Goal: Transaction & Acquisition: Purchase product/service

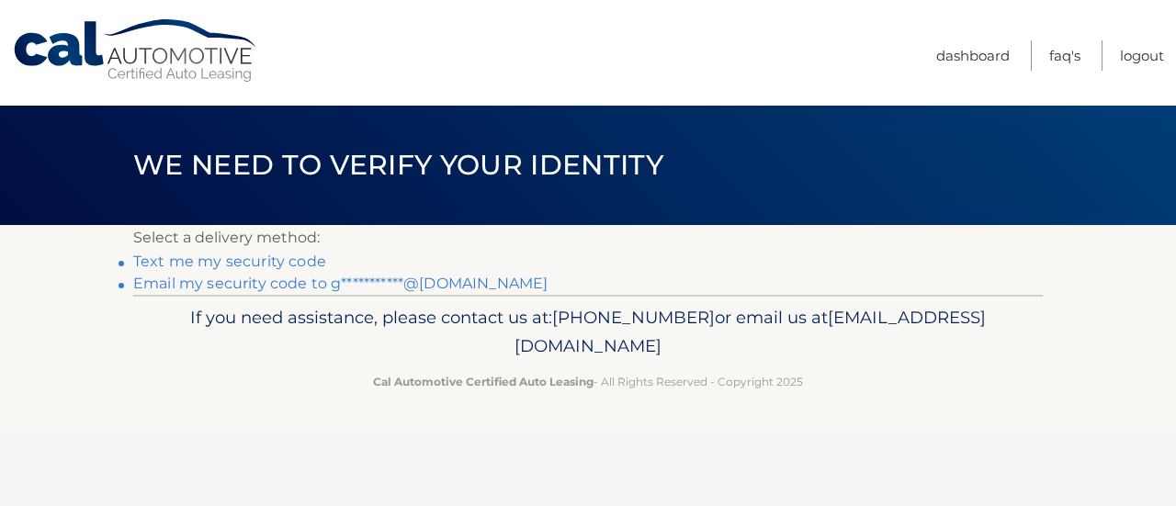
click at [236, 262] on link "Text me my security code" at bounding box center [229, 261] width 193 height 17
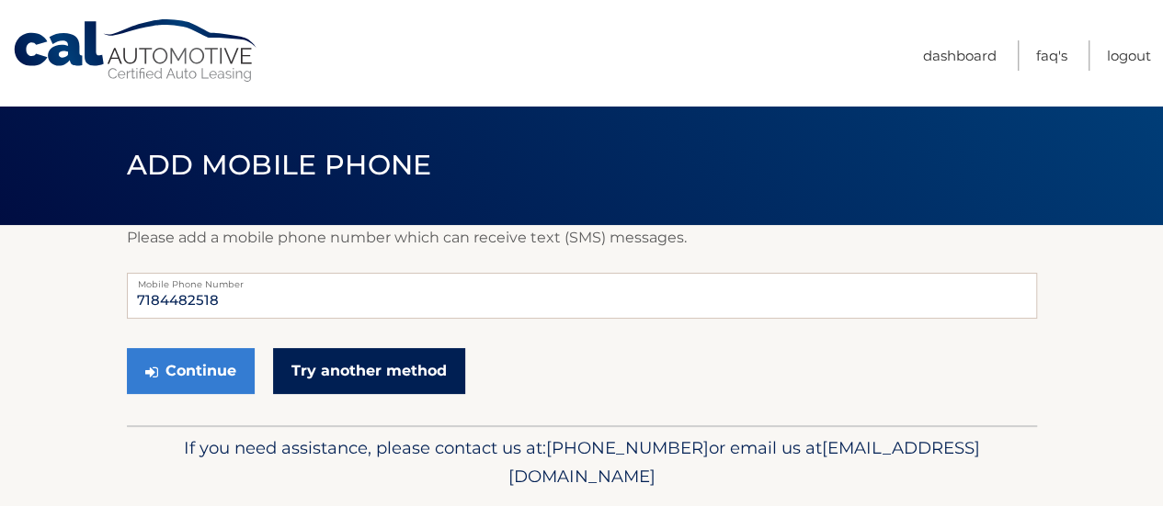
click at [342, 367] on link "Try another method" at bounding box center [369, 371] width 192 height 46
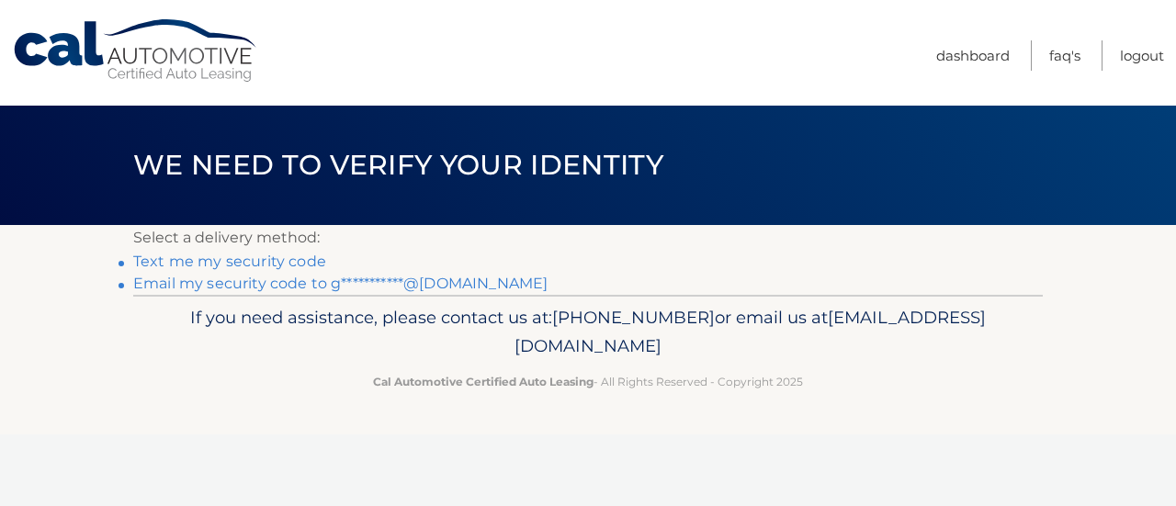
click at [278, 286] on link "**********" at bounding box center [340, 283] width 414 height 17
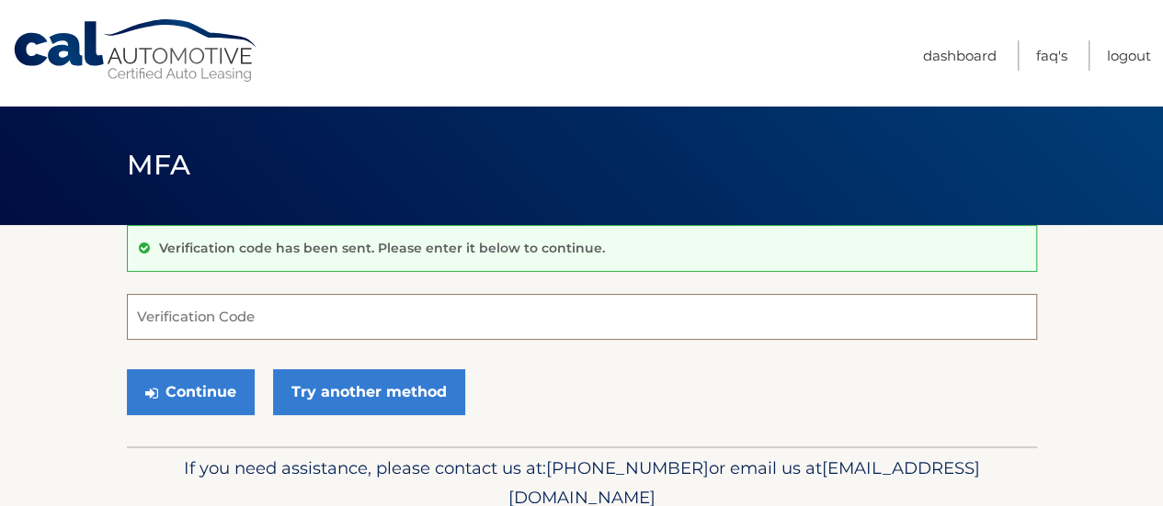
click at [231, 329] on input "Verification Code" at bounding box center [582, 317] width 910 height 46
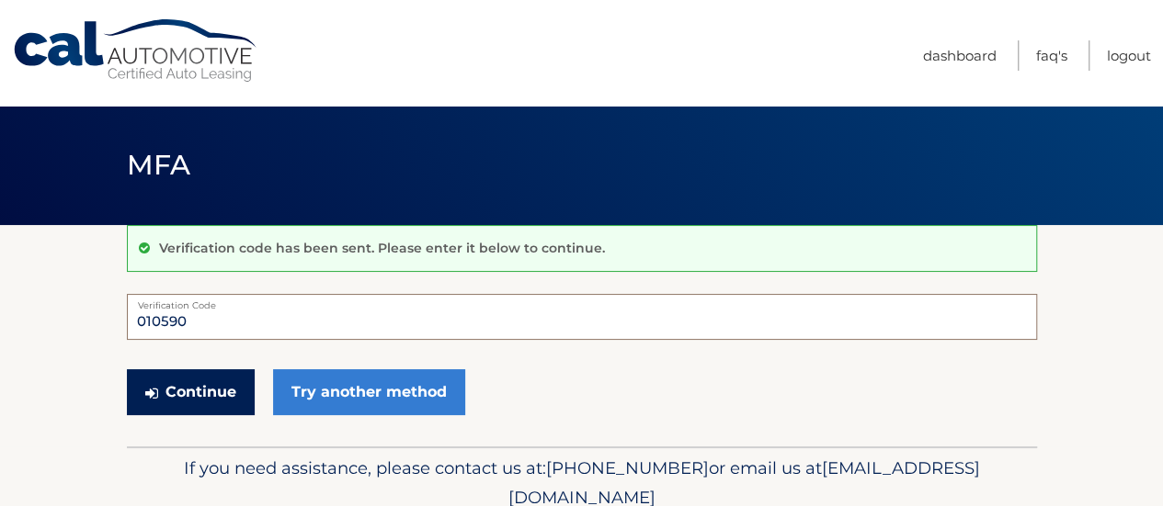
type input "010590"
click at [217, 402] on button "Continue" at bounding box center [191, 392] width 128 height 46
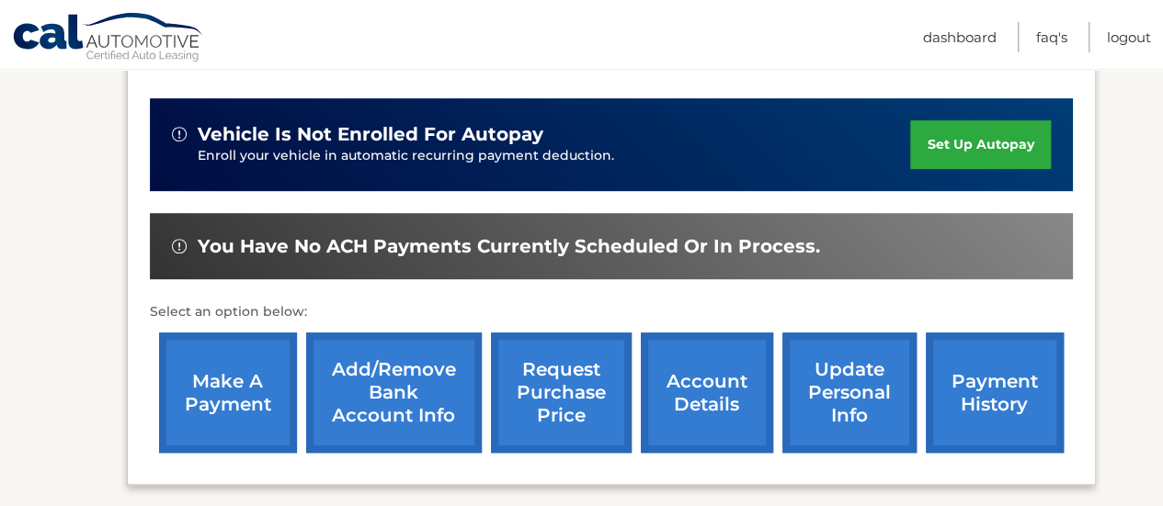
scroll to position [432, 0]
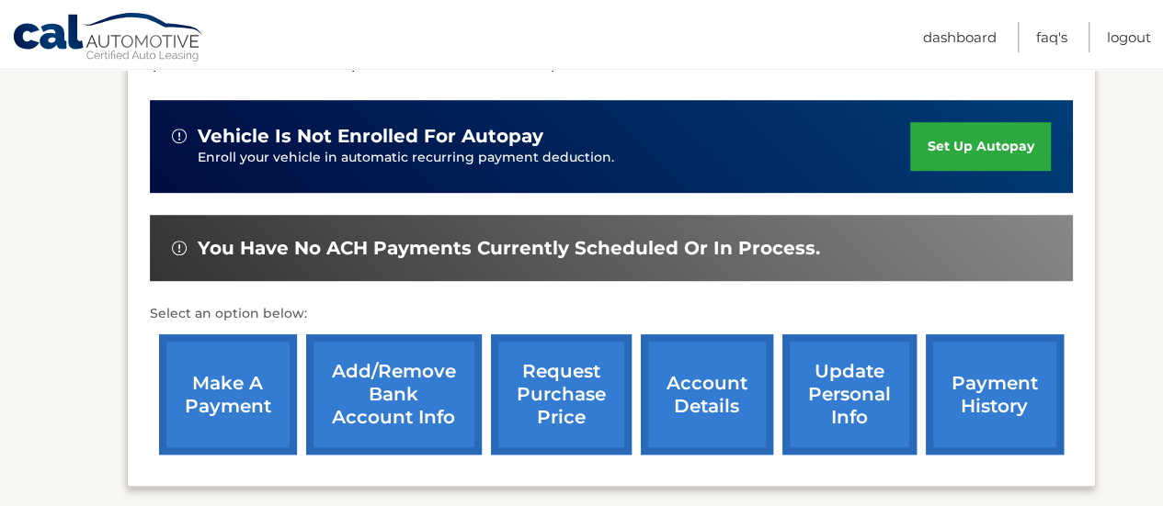
click at [241, 409] on link "make a payment" at bounding box center [228, 395] width 138 height 120
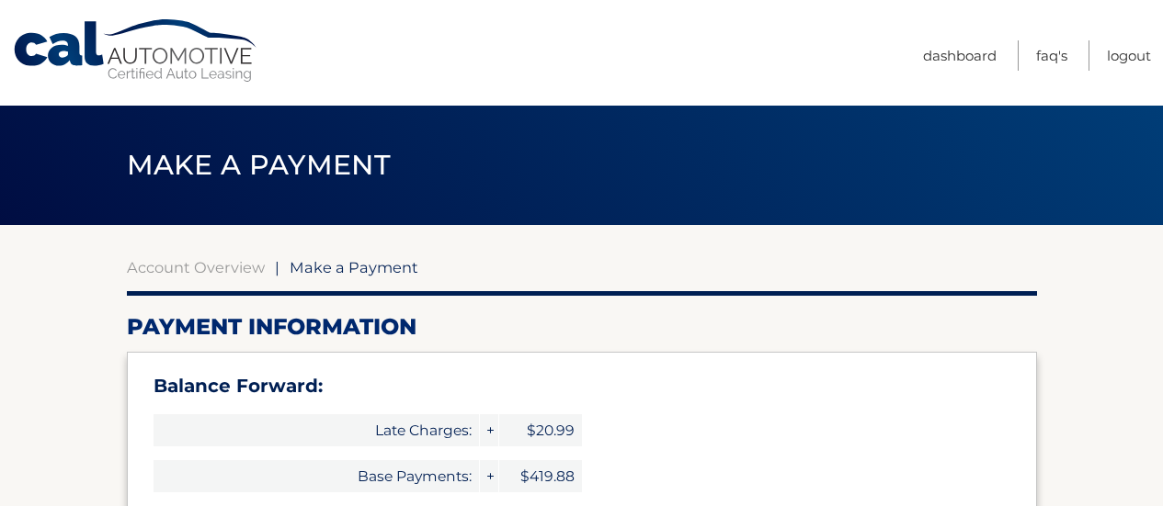
select select "NTEzYWI1YTgtYjgwZi00YTA3LTkzZmYtNmZkMDkyMGY2N2Rl"
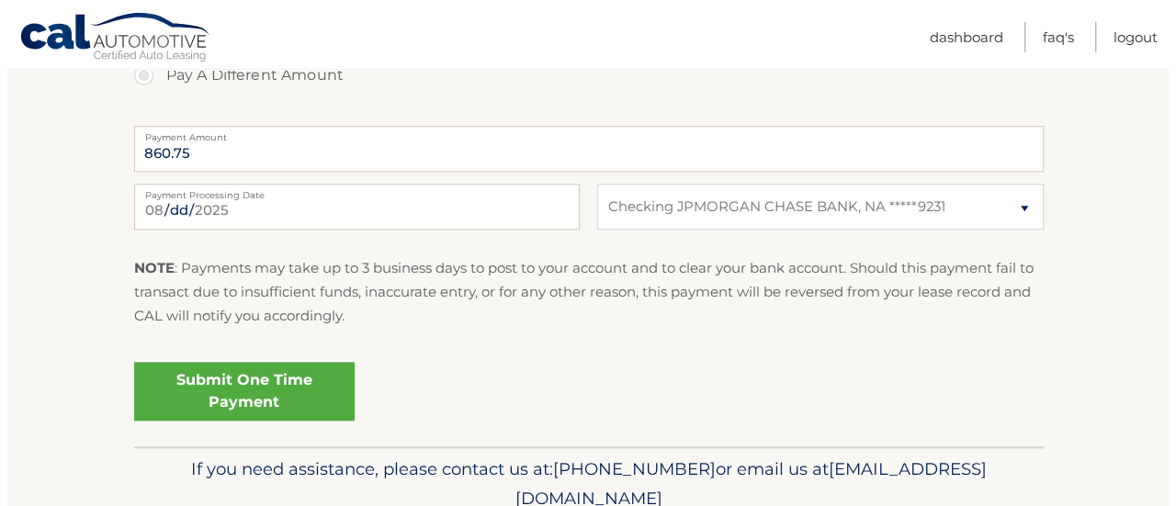
scroll to position [855, 0]
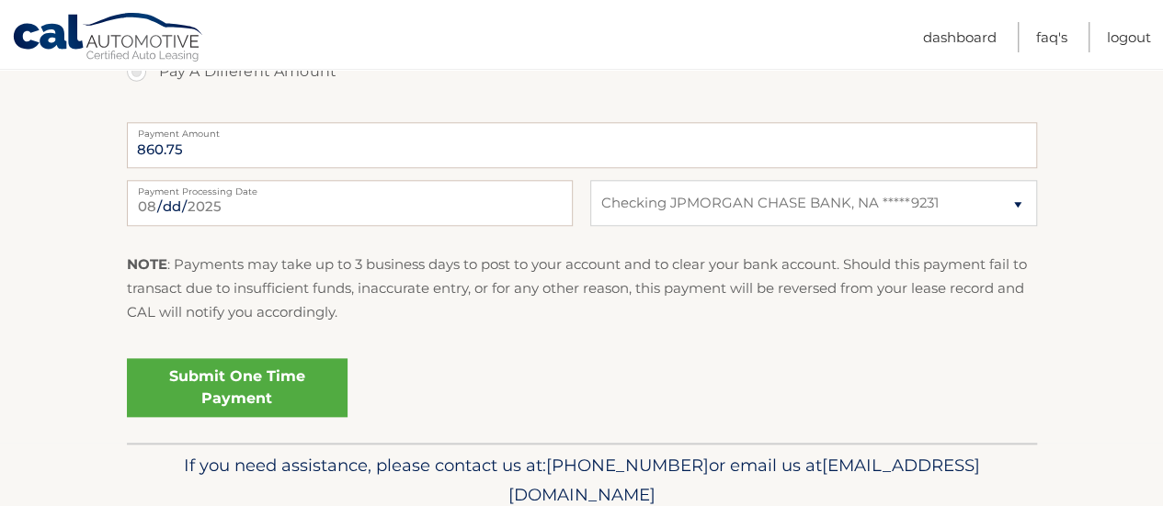
click at [247, 381] on link "Submit One Time Payment" at bounding box center [237, 387] width 221 height 59
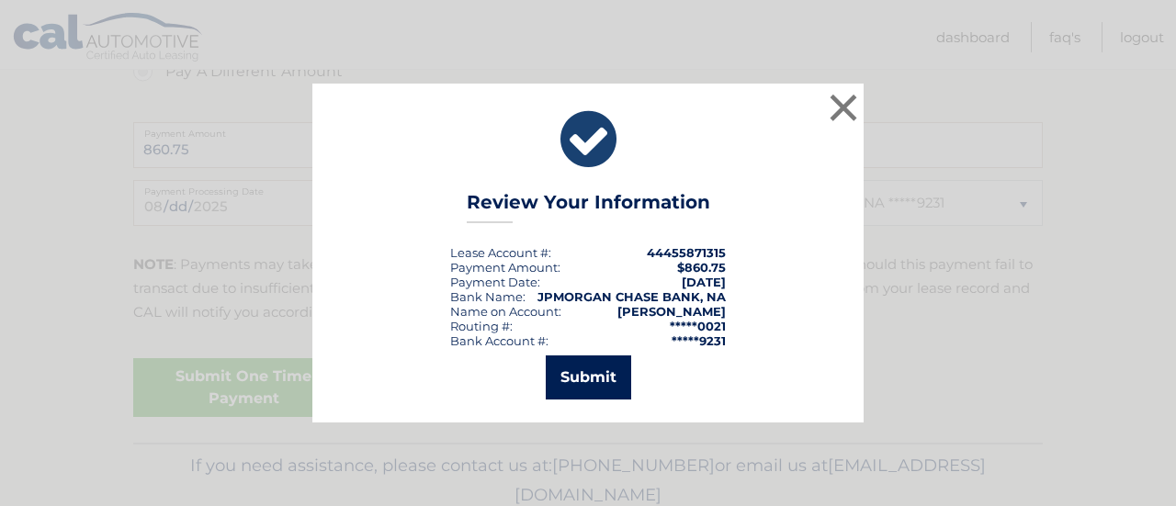
click at [592, 380] on button "Submit" at bounding box center [588, 378] width 85 height 44
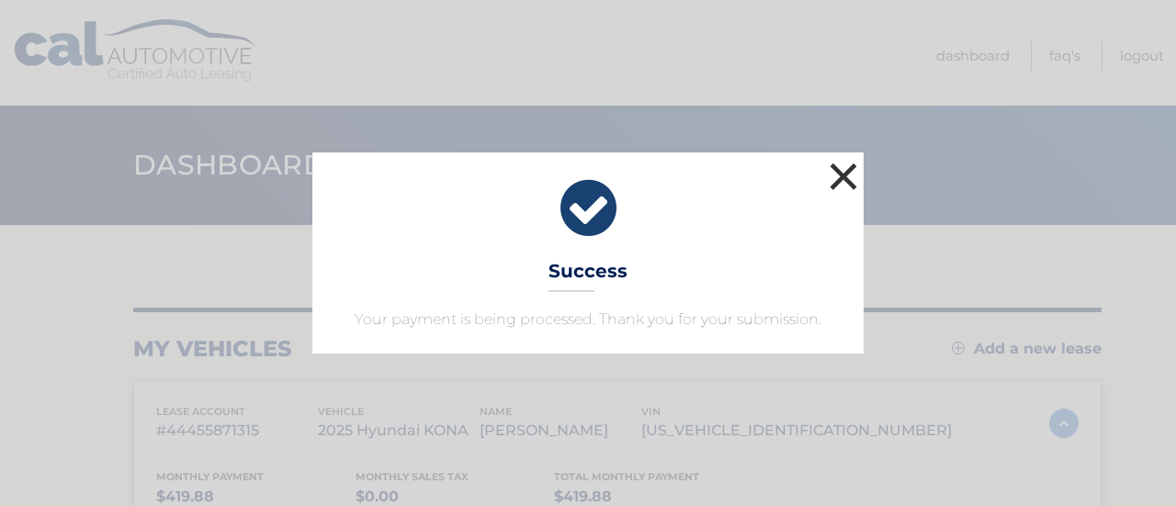
click at [840, 181] on button "×" at bounding box center [843, 176] width 37 height 37
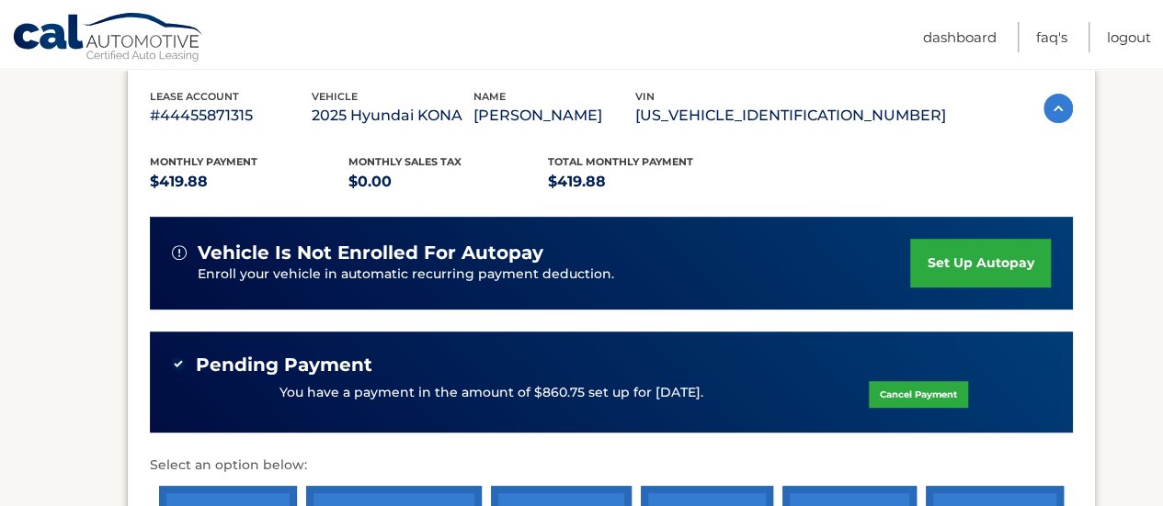
scroll to position [316, 0]
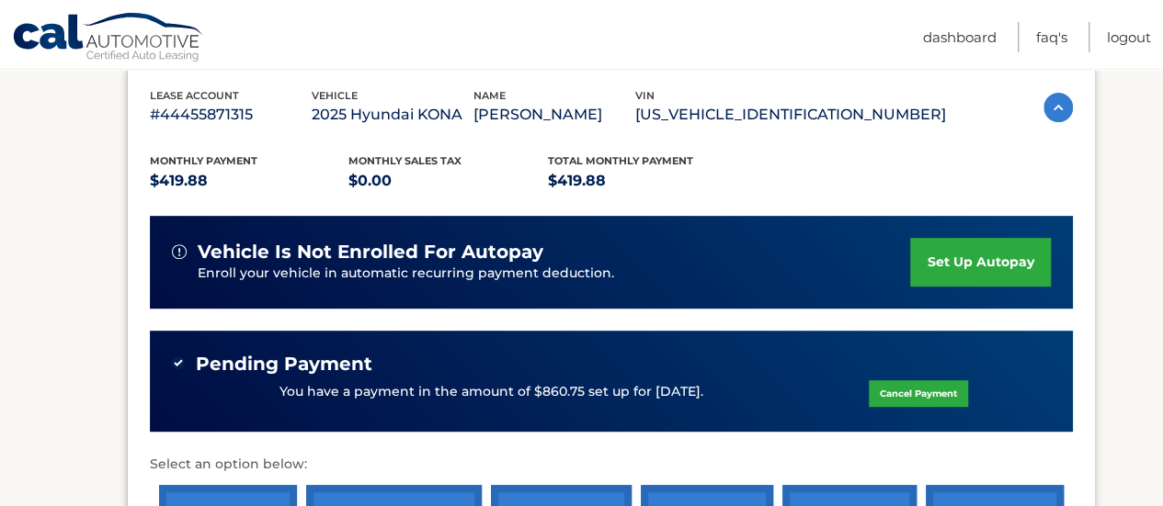
click at [1002, 267] on link "set up autopay" at bounding box center [980, 262] width 140 height 49
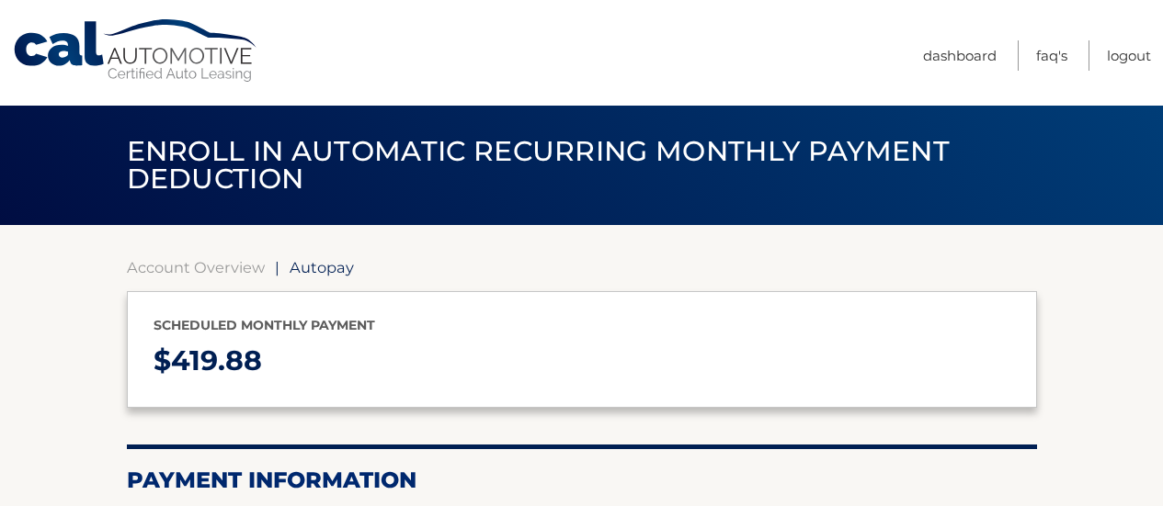
select select "NTEzYWI1YTgtYjgwZi00YTA3LTkzZmYtNmZkMDkyMGY2N2Rl"
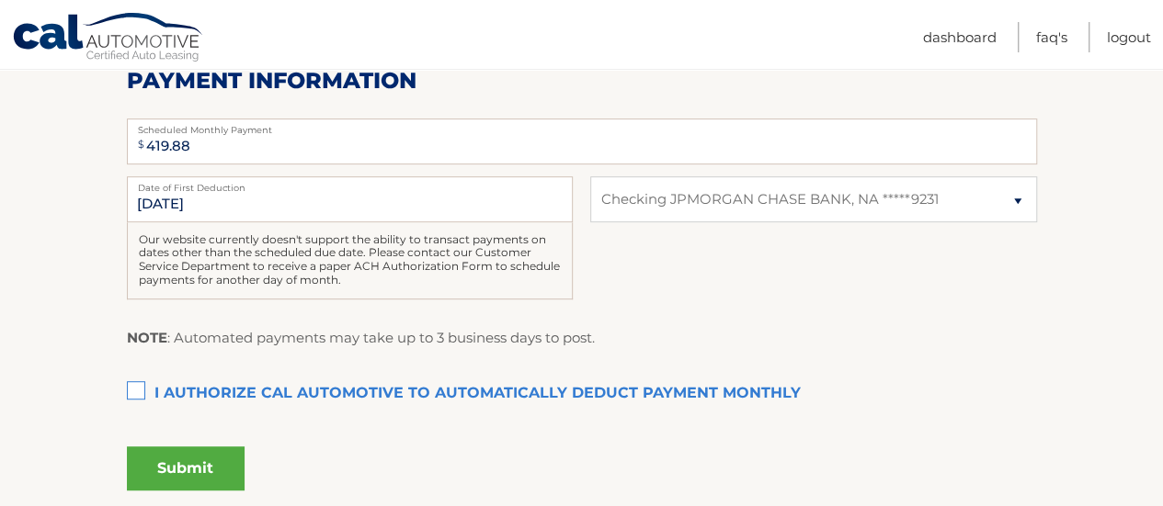
scroll to position [395, 0]
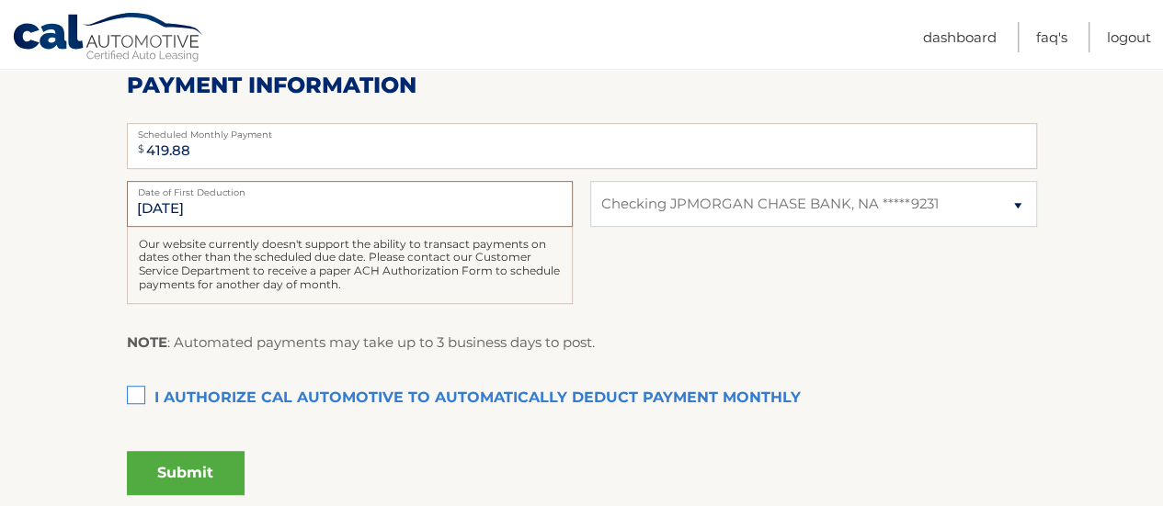
click at [205, 209] on input "[DATE]" at bounding box center [350, 204] width 446 height 46
click at [189, 210] on input "[DATE]" at bounding box center [350, 204] width 446 height 46
click at [171, 207] on input "[DATE]" at bounding box center [350, 204] width 446 height 46
click at [139, 199] on input "[DATE]" at bounding box center [350, 204] width 446 height 46
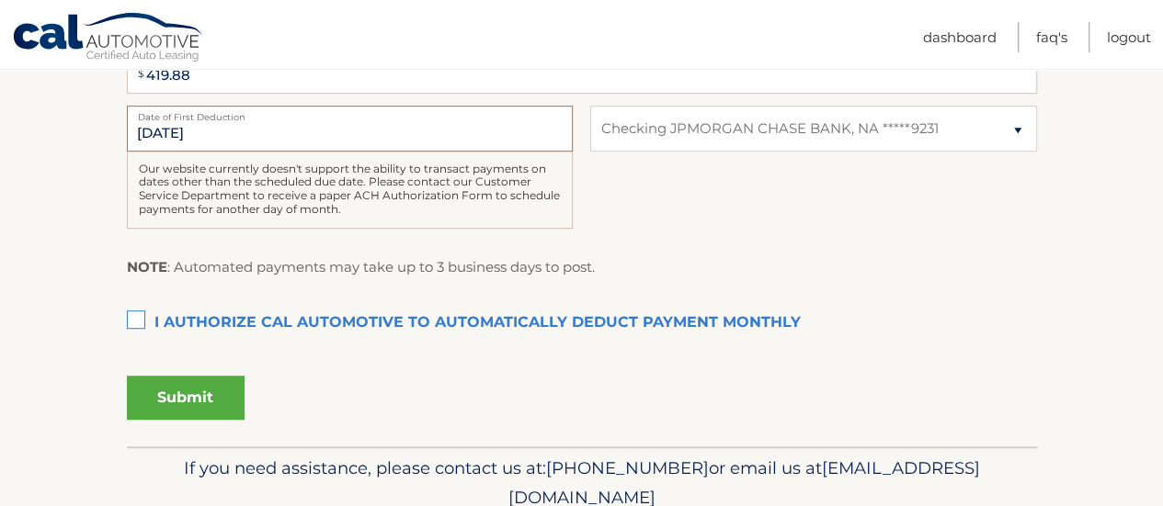
scroll to position [468, 0]
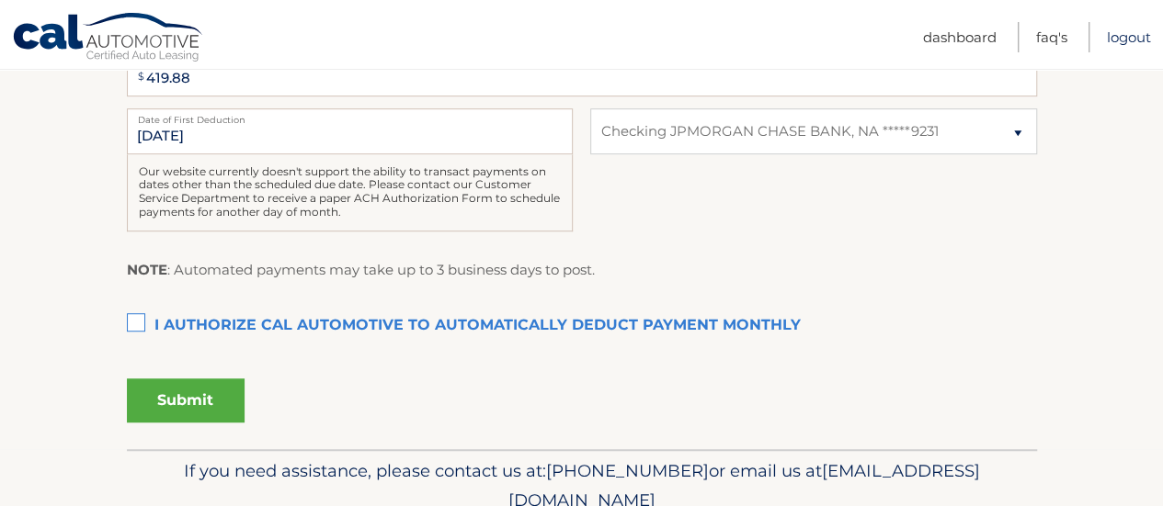
click at [1133, 42] on link "Logout" at bounding box center [1128, 37] width 44 height 30
